Goal: Task Accomplishment & Management: Use online tool/utility

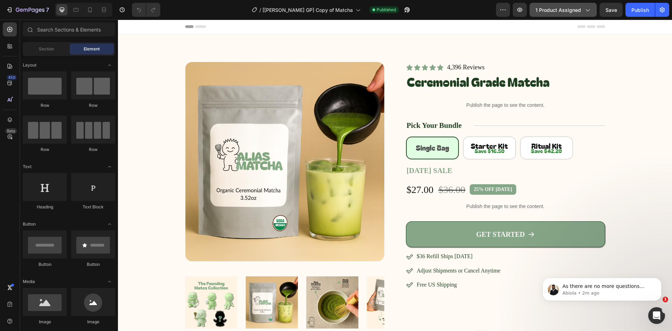
click at [588, 11] on icon "button" at bounding box center [588, 10] width 4 height 2
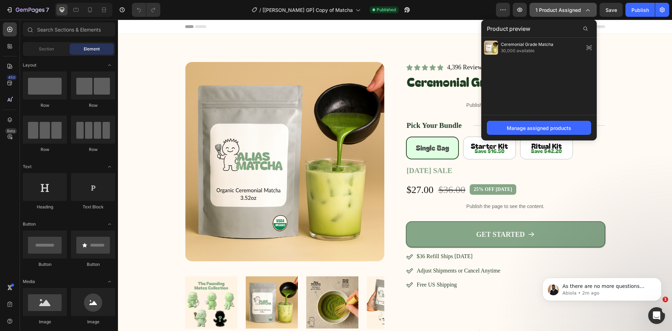
click at [588, 11] on icon "button" at bounding box center [587, 9] width 7 height 7
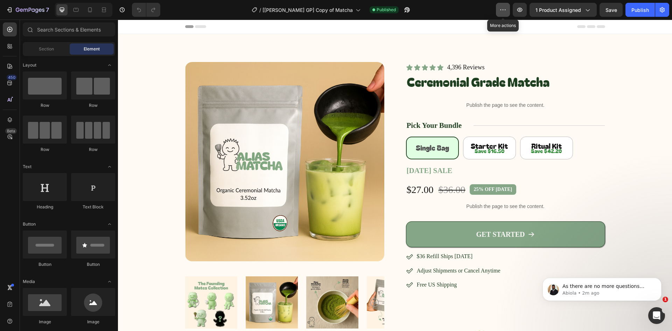
click at [502, 15] on button "button" at bounding box center [503, 10] width 14 height 14
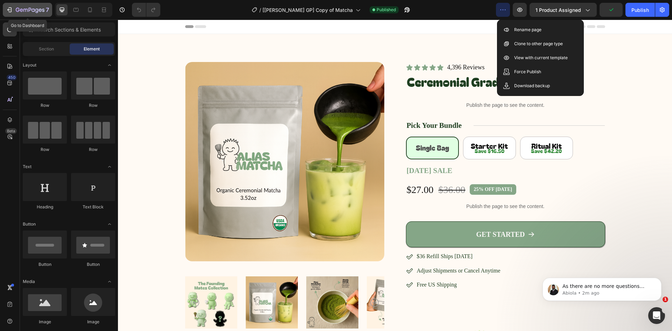
click at [23, 3] on button "7" at bounding box center [27, 10] width 49 height 14
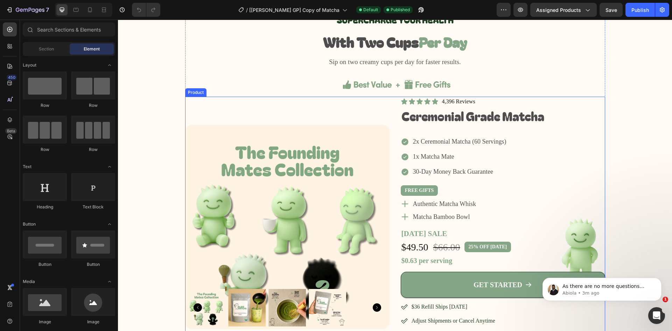
scroll to position [770, 0]
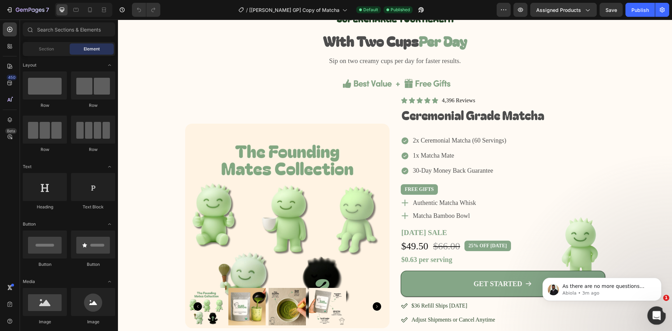
click at [656, 310] on icon "Open Intercom Messenger" at bounding box center [656, 315] width 12 height 12
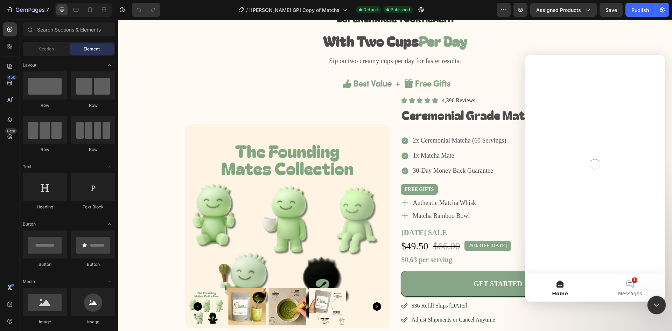
scroll to position [0, 0]
click html
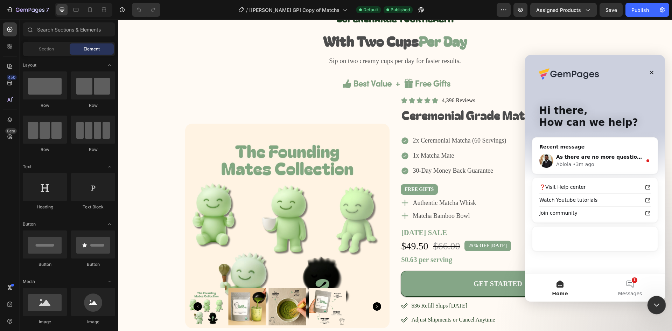
click at [660, 308] on div "Close Intercom Messenger" at bounding box center [655, 303] width 17 height 17
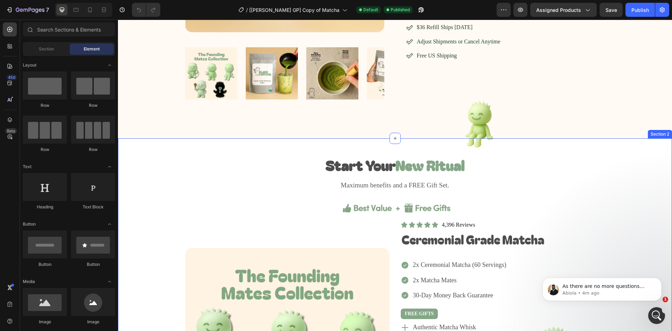
scroll to position [315, 0]
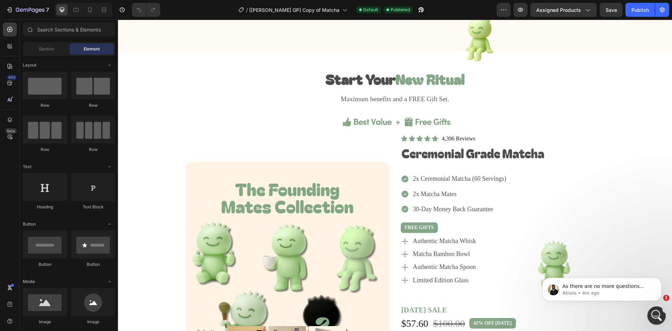
drag, startPoint x: 1310, startPoint y: 626, endPoint x: 651, endPoint y: 320, distance: 726.3
click at [651, 320] on div "Open Intercom Messenger" at bounding box center [655, 314] width 23 height 23
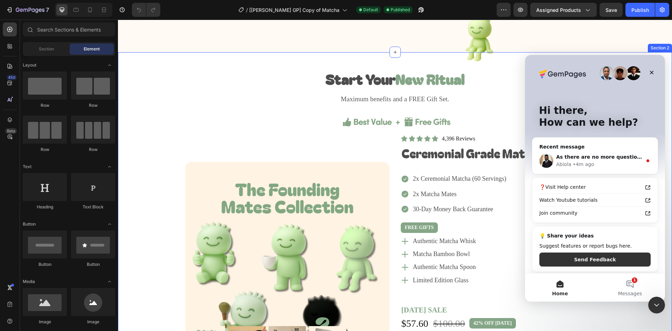
click at [656, 319] on div "Image Start Your New Ritual Heading Maximum benefits and a FREE Gift Set. Text …" at bounding box center [395, 251] width 554 height 398
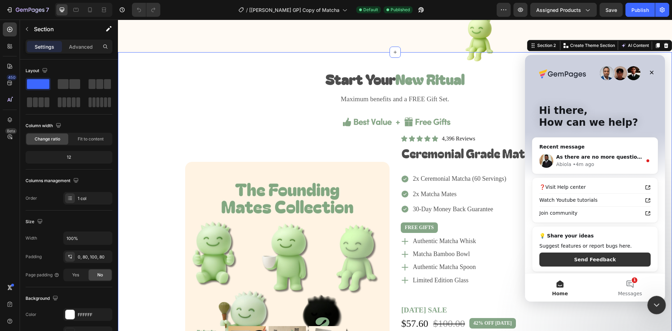
click at [655, 306] on icon "Close Intercom Messenger" at bounding box center [655, 303] width 8 height 8
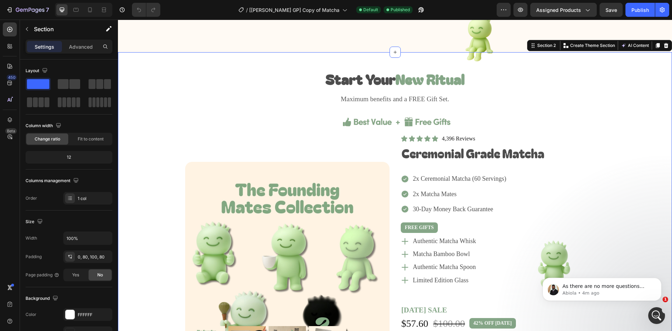
scroll to position [0, 0]
click at [663, 312] on div "Open Intercom Messenger" at bounding box center [655, 314] width 23 height 23
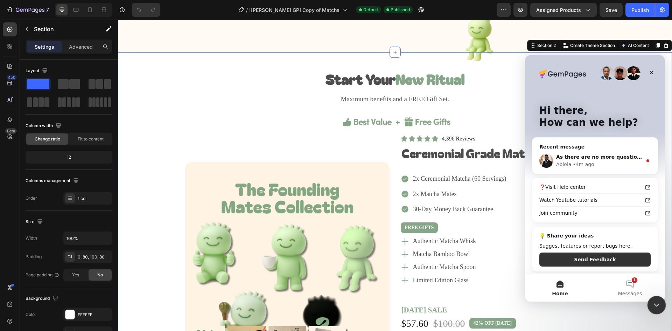
click at [662, 298] on div "Close Intercom Messenger" at bounding box center [655, 303] width 17 height 17
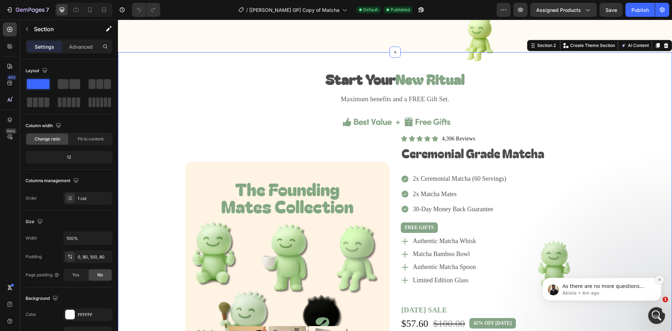
click at [659, 282] on button "Dismiss notification" at bounding box center [659, 279] width 9 height 9
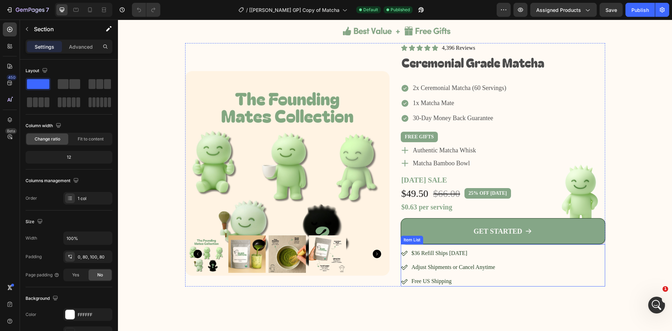
scroll to position [840, 0]
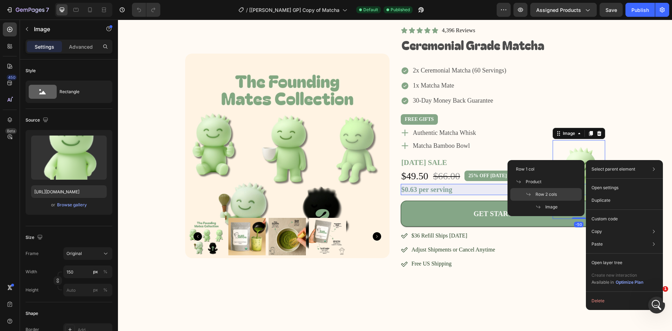
click at [552, 200] on div "Row 2 cols" at bounding box center [545, 206] width 71 height 13
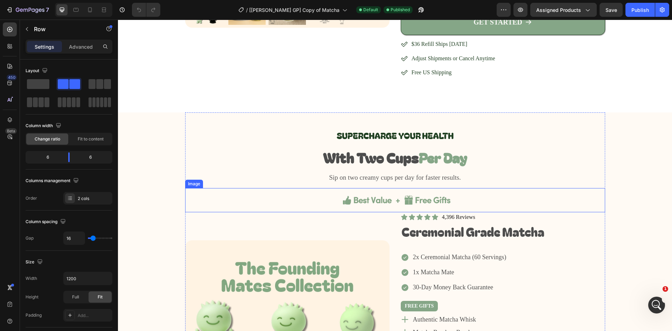
scroll to position [805, 0]
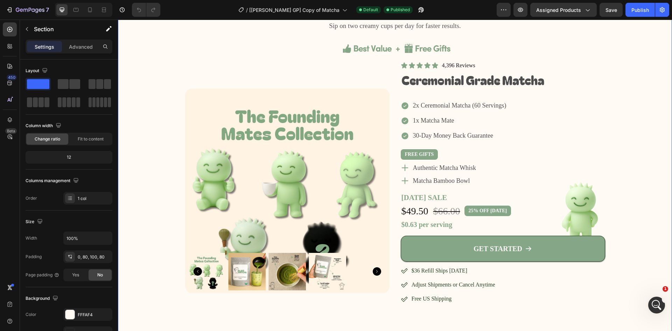
click at [638, 197] on div "SUPERCHARGE YOUR HEALTH Heading With Two Cups Per Day Heading Sip on two creamy…" at bounding box center [395, 132] width 498 height 343
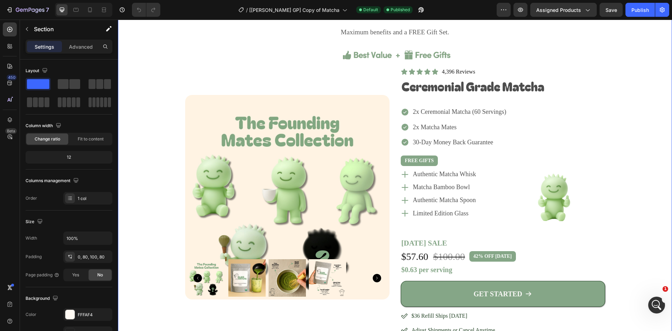
scroll to position [210, 0]
